Goal: Information Seeking & Learning: Learn about a topic

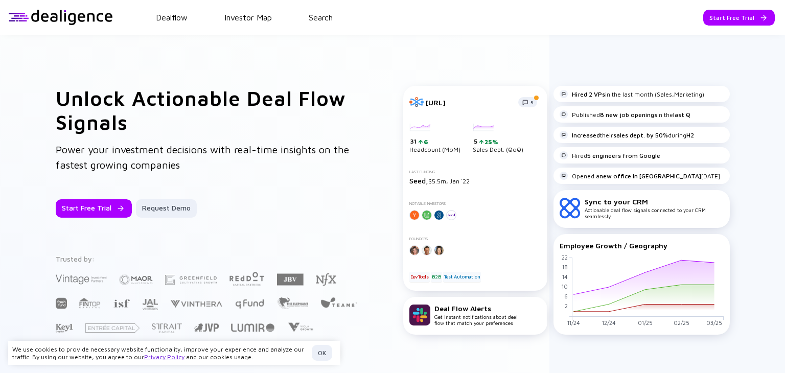
scroll to position [256, 0]
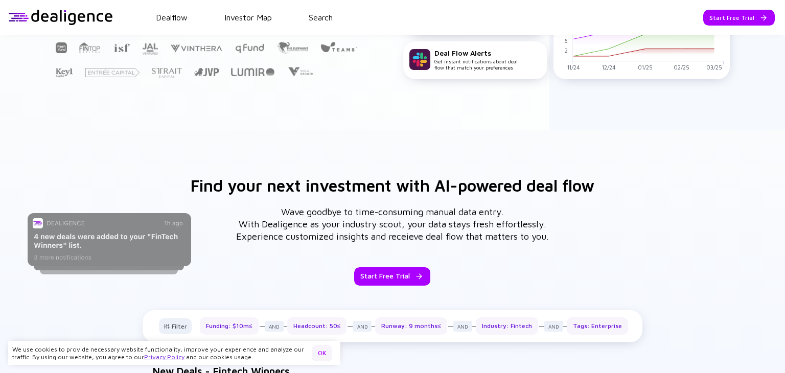
click at [324, 354] on div "OK" at bounding box center [322, 353] width 20 height 16
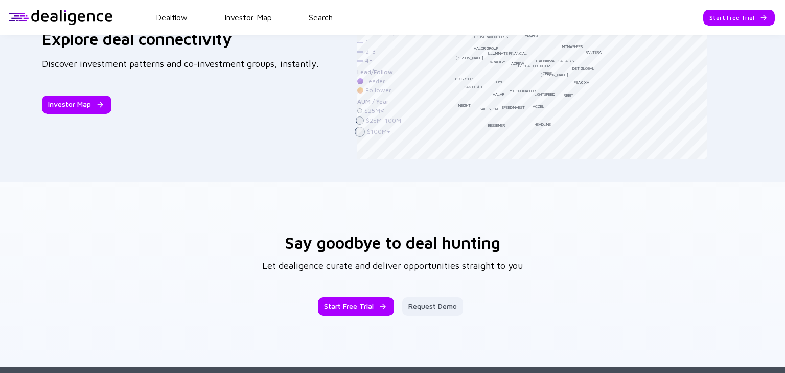
scroll to position [1614, 0]
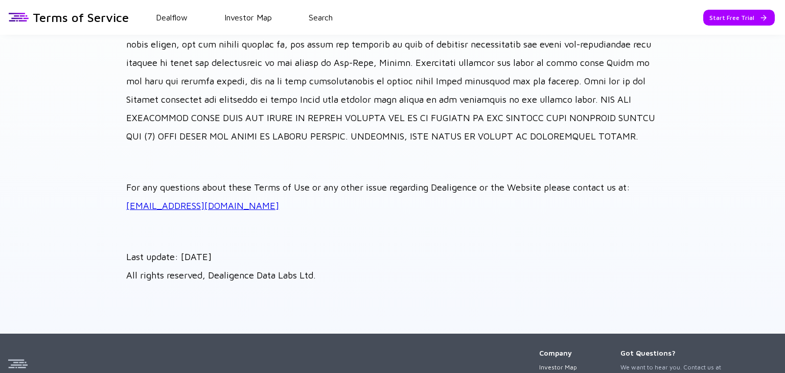
scroll to position [4593, 0]
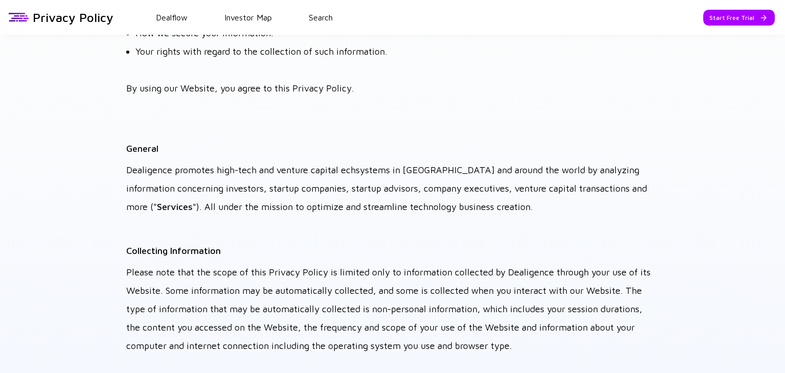
scroll to position [205, 0]
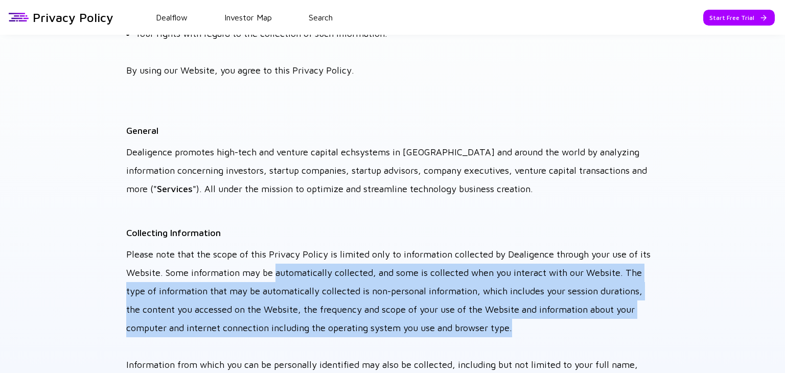
drag, startPoint x: 274, startPoint y: 268, endPoint x: 645, endPoint y: 326, distance: 375.2
click at [645, 326] on p "Please note that the scope of this Privacy Policy is limited only to informatio…" at bounding box center [392, 364] width 533 height 239
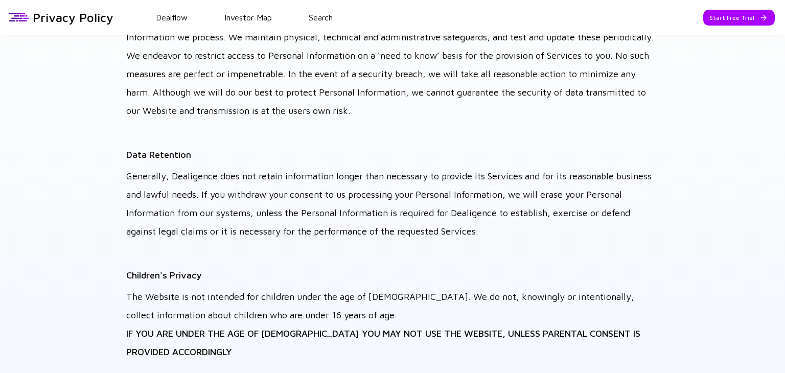
scroll to position [3017, 0]
